Goal: Transaction & Acquisition: Purchase product/service

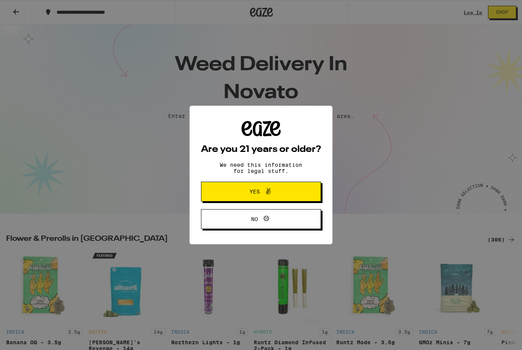
click at [277, 190] on span "Yes" at bounding box center [261, 192] width 58 height 10
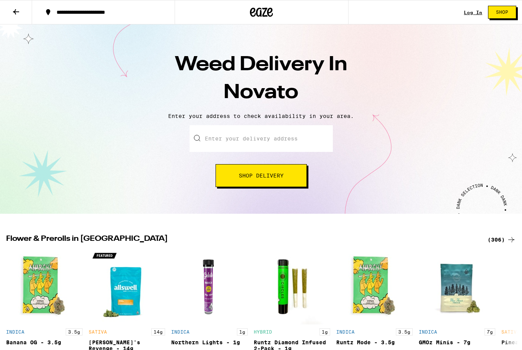
click at [510, 9] on button "Shop" at bounding box center [502, 12] width 28 height 13
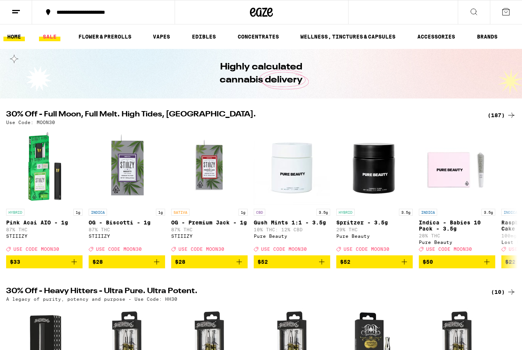
click at [47, 37] on link "SALE" at bounding box center [49, 36] width 21 height 9
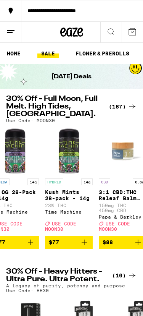
scroll to position [0, 9539]
